Goal: Information Seeking & Learning: Find specific fact

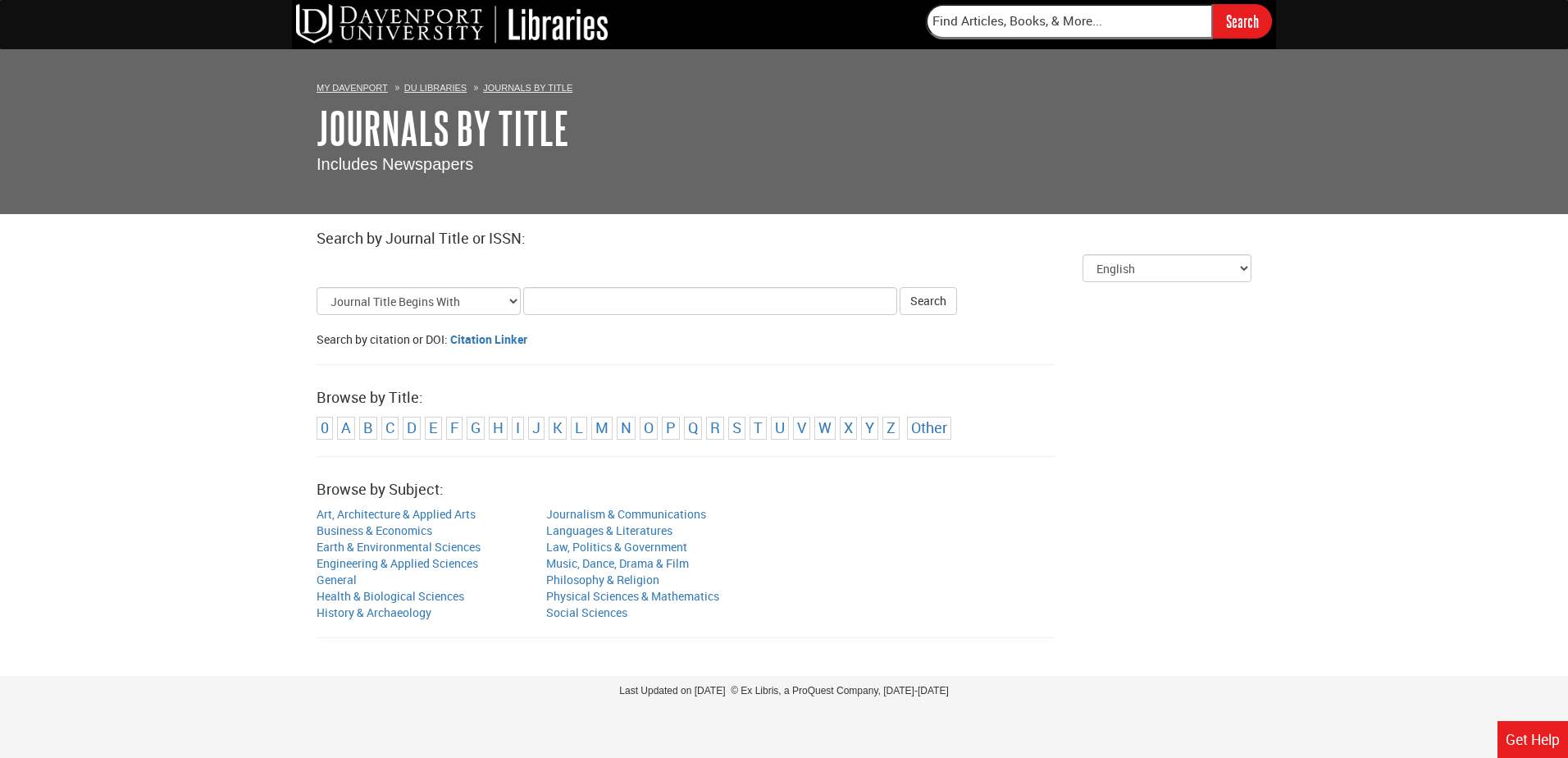
click at [658, 41] on div "Search" at bounding box center [784, 25] width 984 height 50
click at [511, 303] on select "Journal Title Begins With Journal Title Equals Journal Title Contains All Words…" at bounding box center [418, 301] width 204 height 28
select select "title_contains"
click at [317, 287] on select "Journal Title Begins With Journal Title Equals Journal Title Contains All Words…" at bounding box center [418, 301] width 204 height 28
click at [546, 300] on input "Title Search Criteria" at bounding box center [710, 301] width 374 height 28
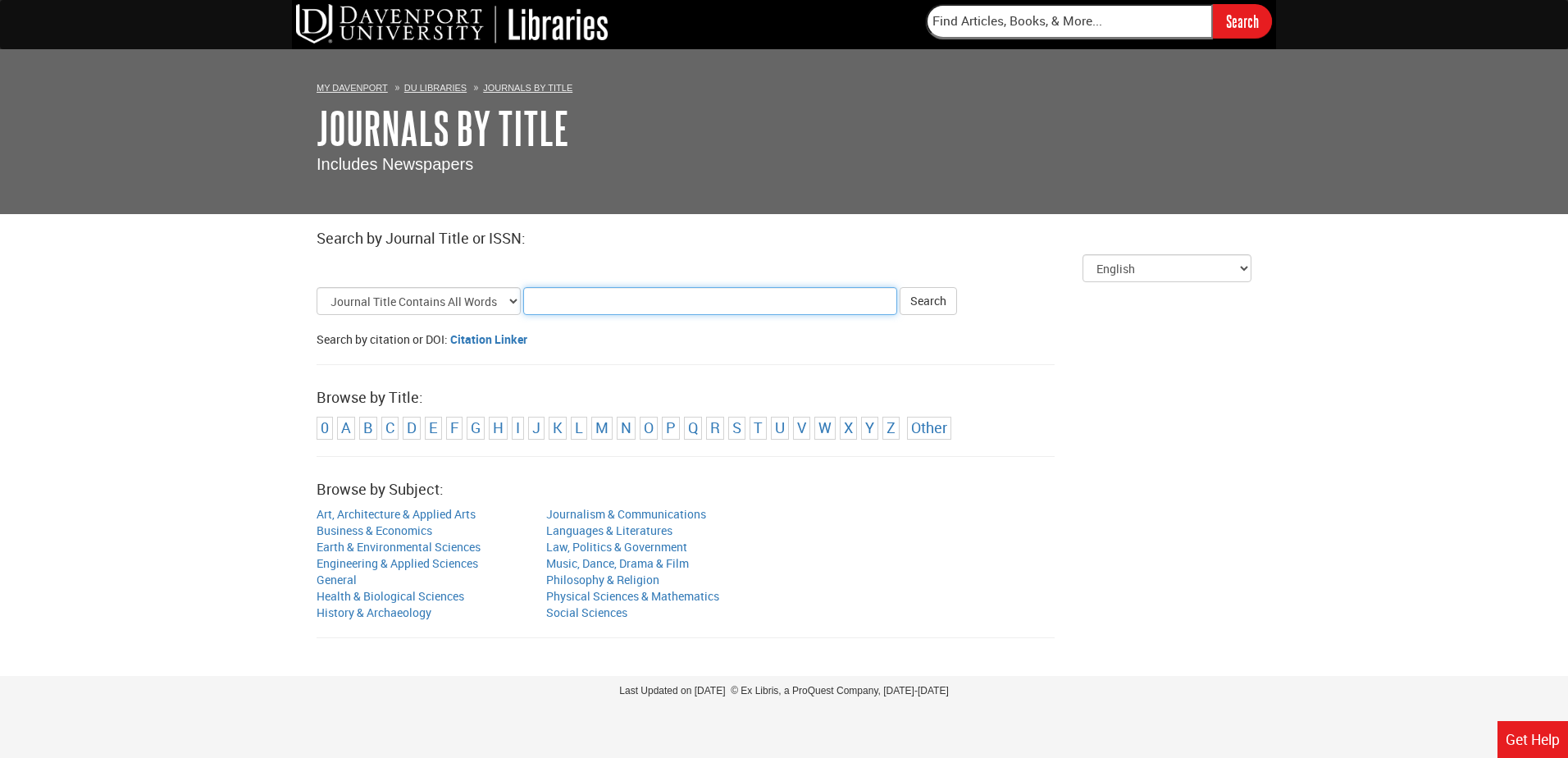
paste input "emergency nursing"
type input "emergency nursing"
click at [900, 287] on button "Search" at bounding box center [928, 301] width 57 height 28
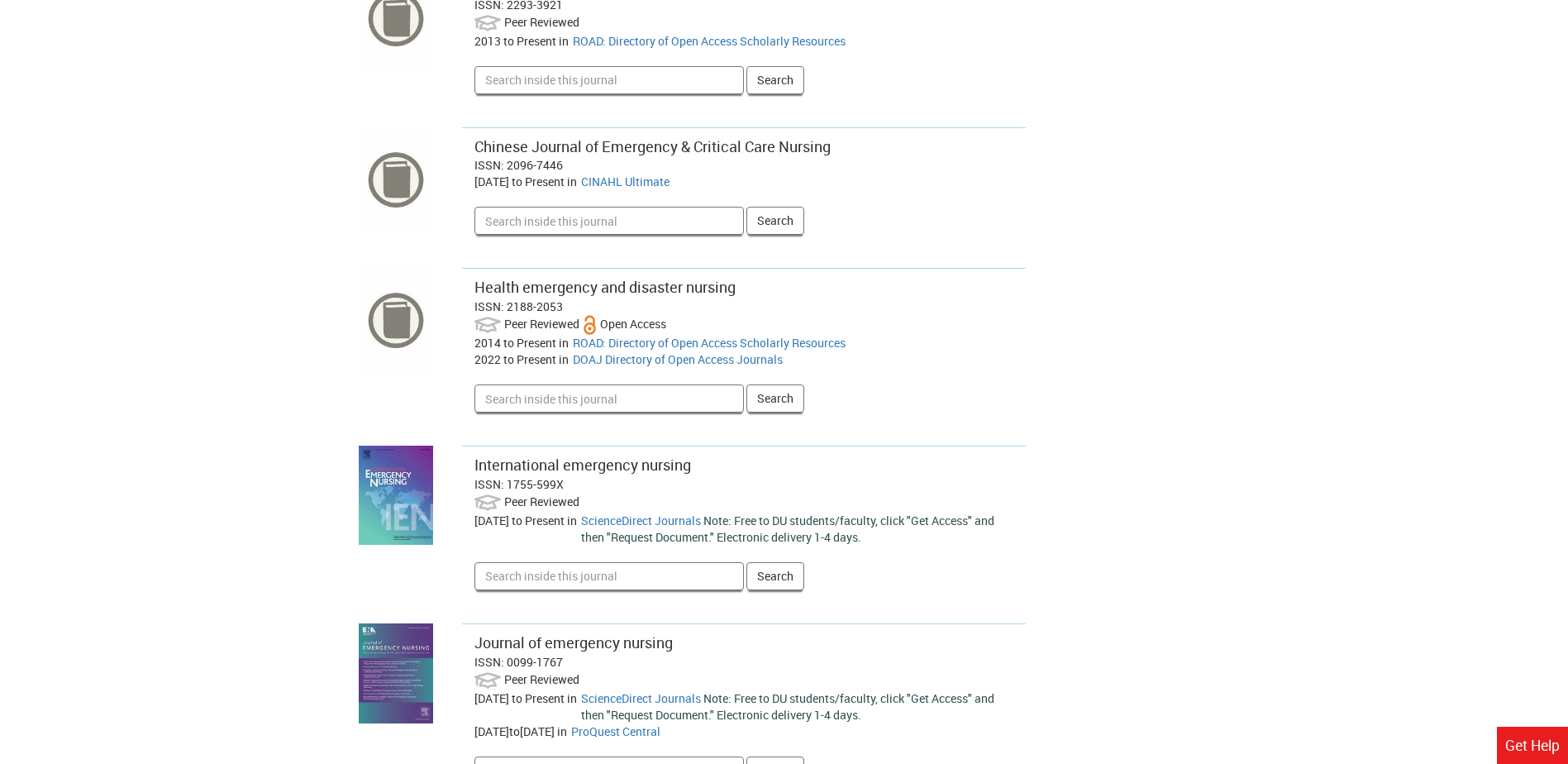
scroll to position [1406, 0]
